Goal: Information Seeking & Learning: Find specific fact

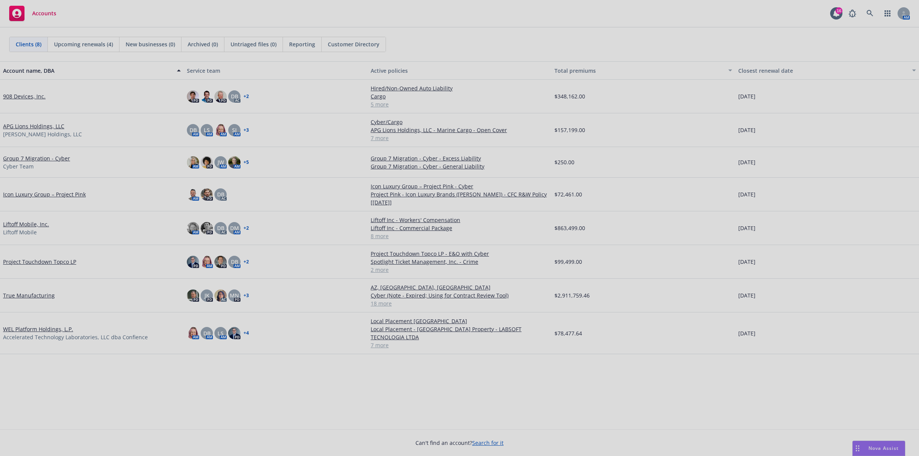
click at [860, 31] on div at bounding box center [459, 228] width 919 height 456
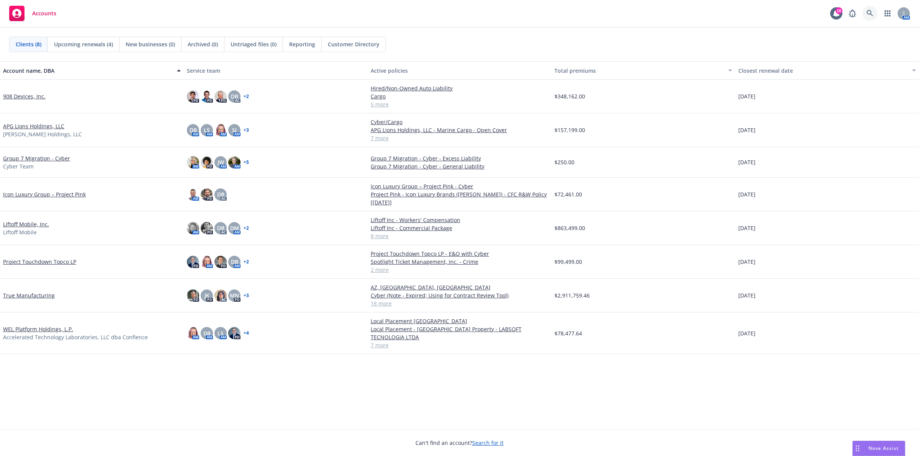
click at [866, 18] on link at bounding box center [869, 13] width 15 height 15
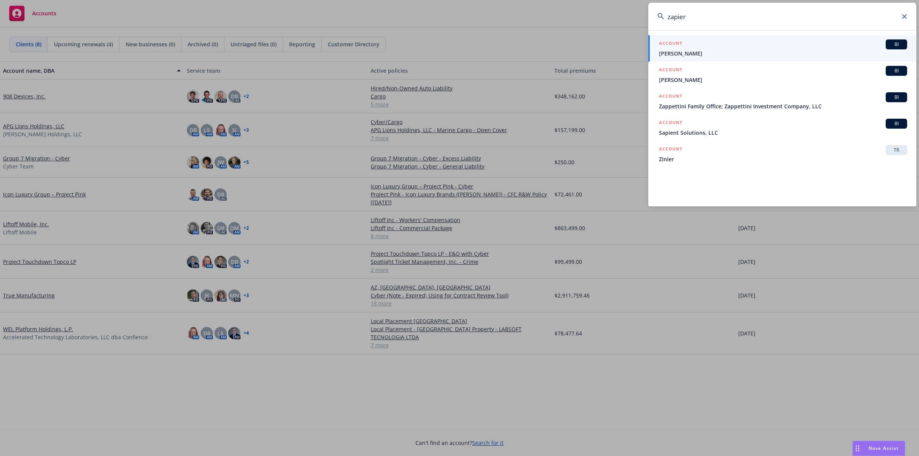
type input "zapier"
